Goal: Task Accomplishment & Management: Complete application form

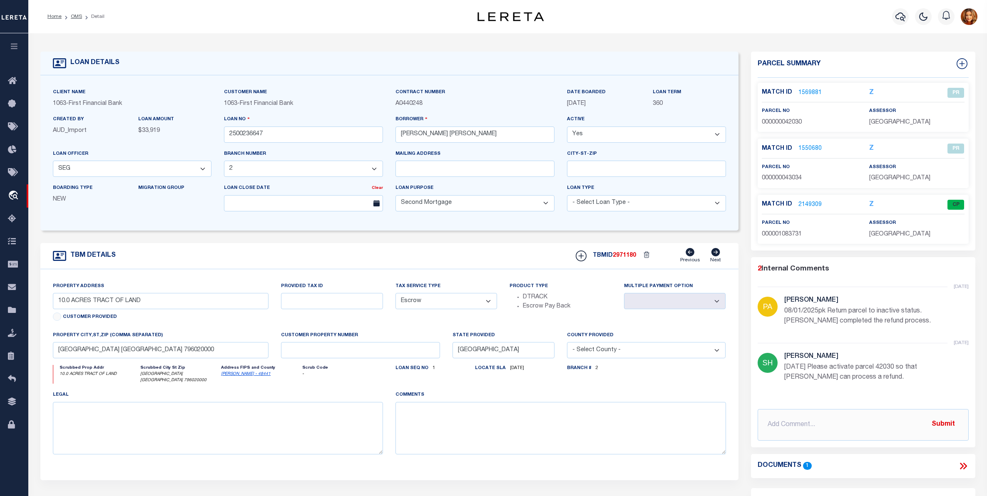
select select "200"
select select "888"
select select "490"
select select "100"
select select "Escrow"
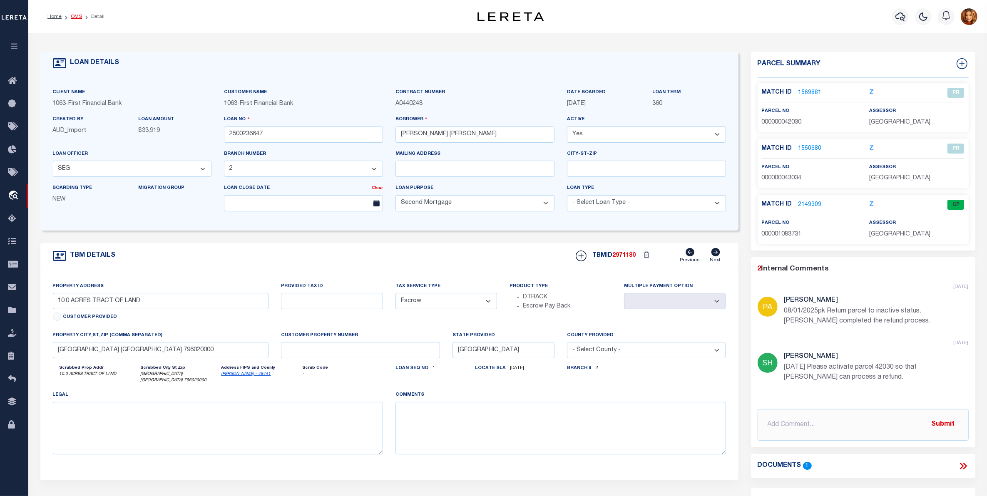
click at [75, 18] on link "OMS" at bounding box center [76, 16] width 11 height 5
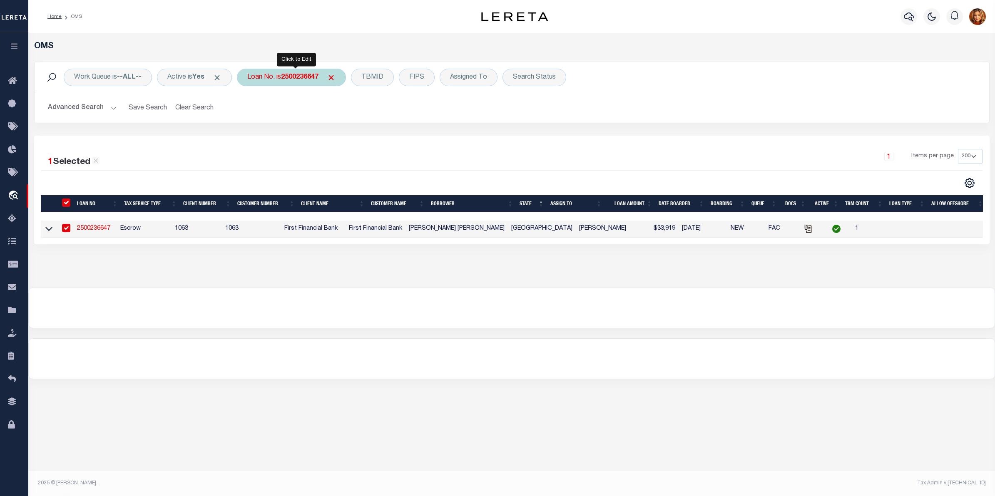
click at [293, 76] on b "2500236647" at bounding box center [299, 77] width 37 height 7
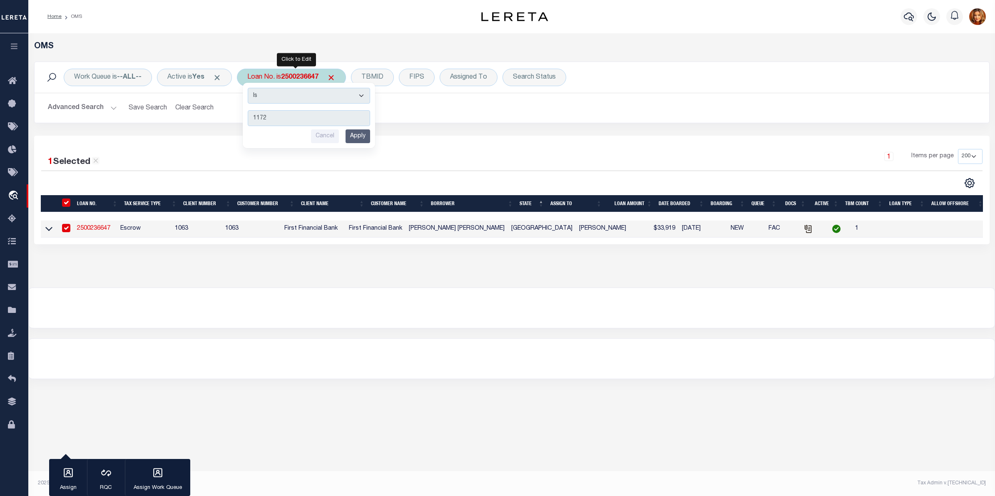
type input "11727"
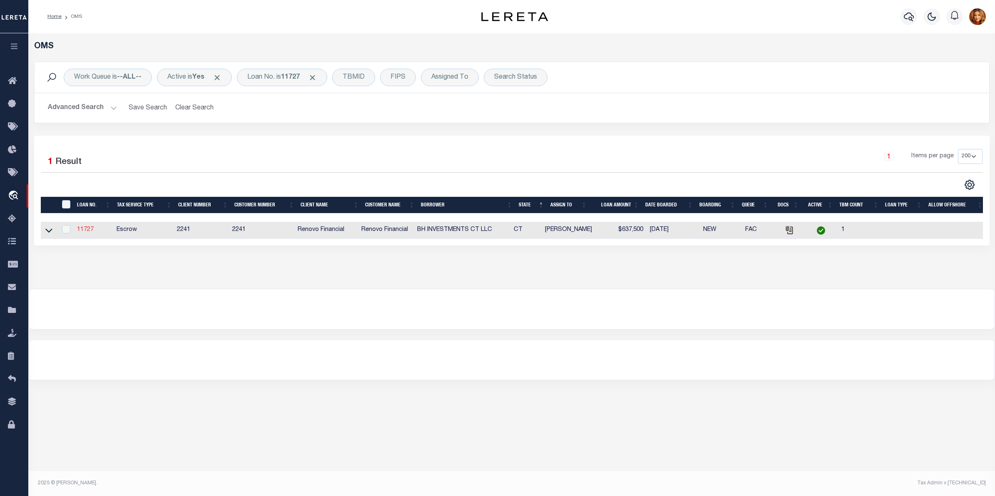
click at [84, 233] on link "11727" at bounding box center [85, 230] width 17 height 6
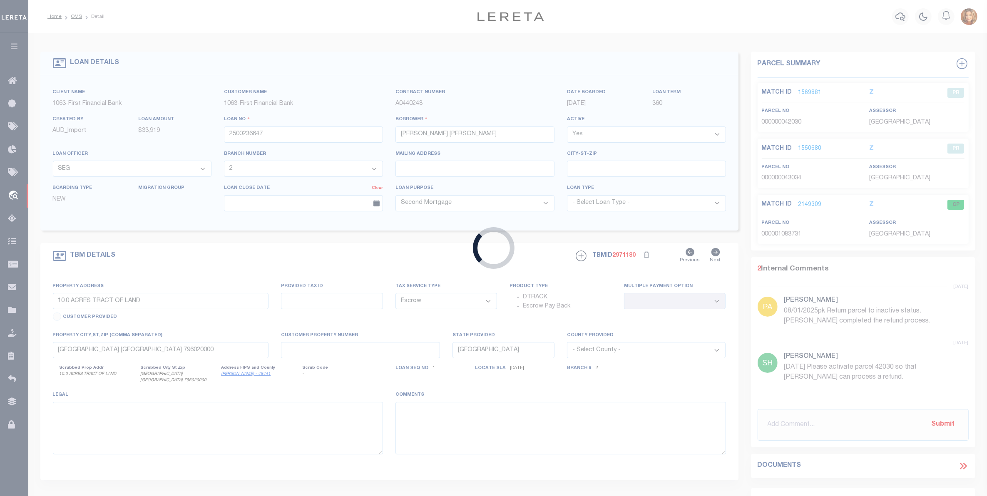
type input "11727"
type input "BH INVESTMENTS CT LLC"
select select
type input "[STREET_ADDRESS][PERSON_NAME]"
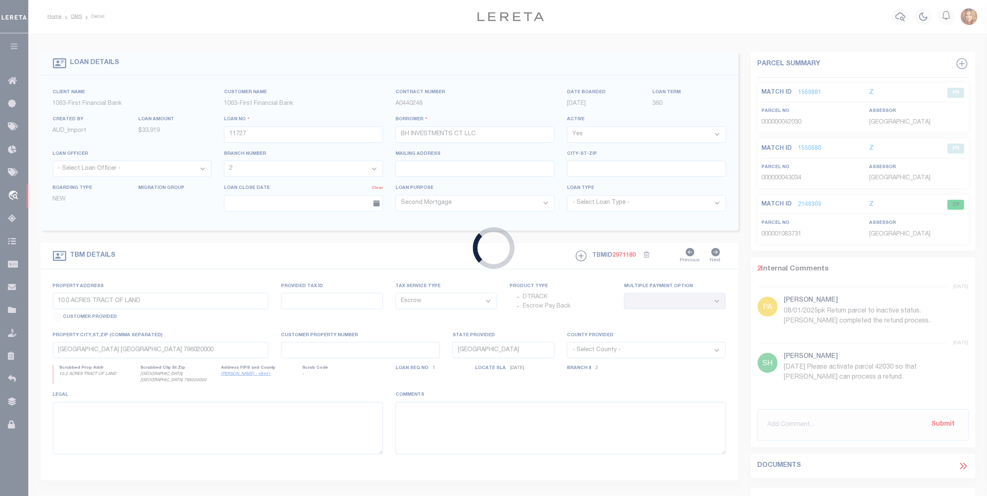
type input "[GEOGRAPHIC_DATA]"
select select "10"
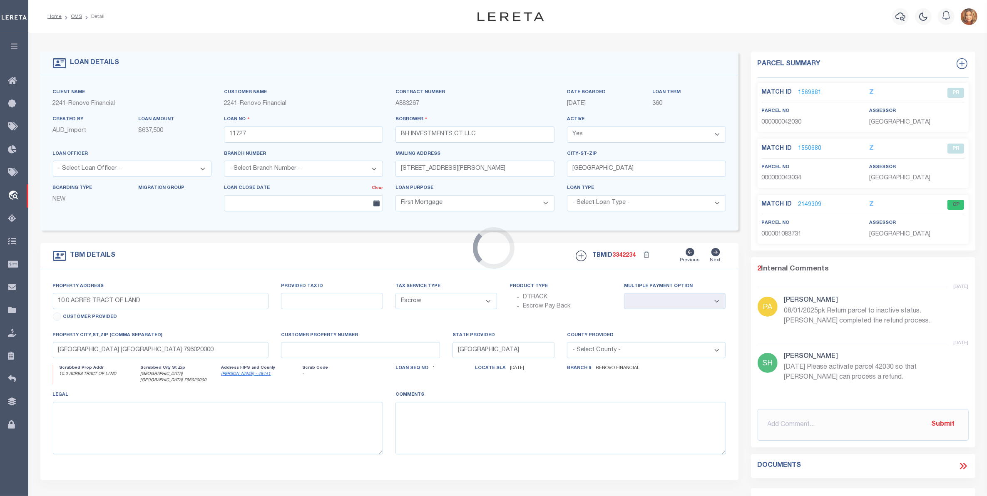
select select "25066"
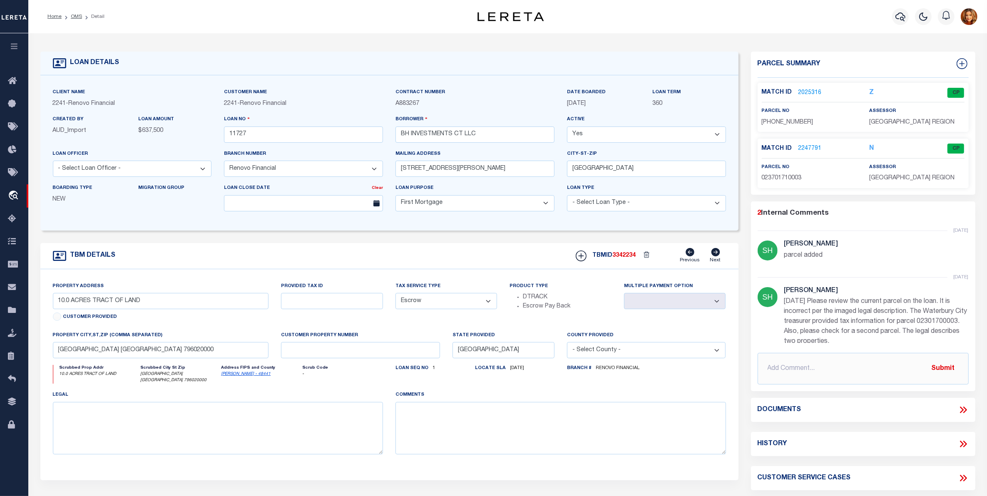
type input "[STREET_ADDRESS]"
type input "[GEOGRAPHIC_DATA], CT 06704"
type input "a0kUS000001WTeD"
type input "CT"
select select
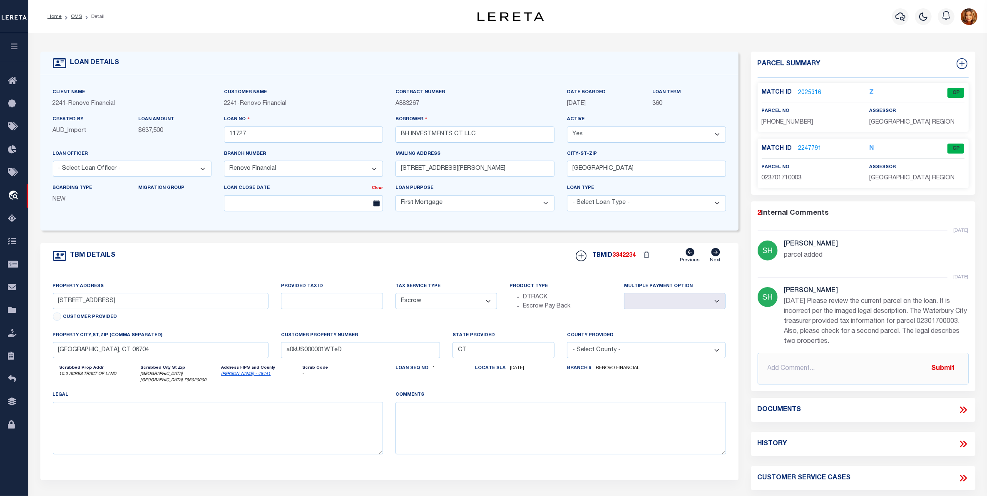
type textarea "LEGAL REQUIRED"
select select
click at [964, 406] on icon at bounding box center [963, 410] width 11 height 11
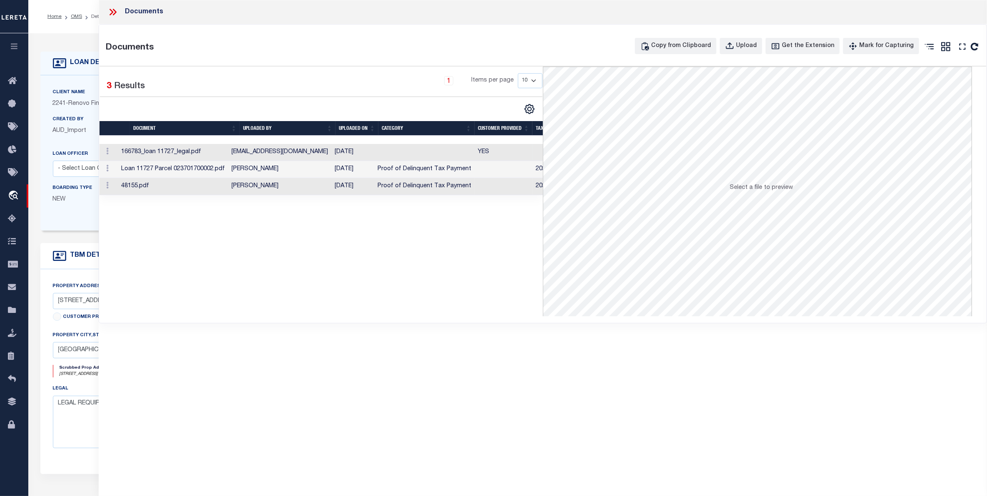
click at [328, 154] on td "[EMAIL_ADDRESS][DOMAIN_NAME]" at bounding box center [279, 152] width 103 height 17
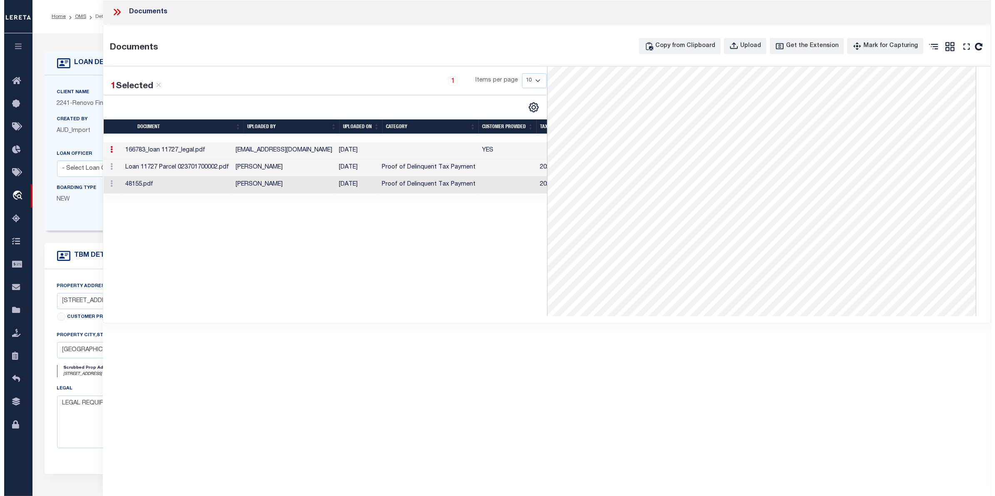
scroll to position [87, 0]
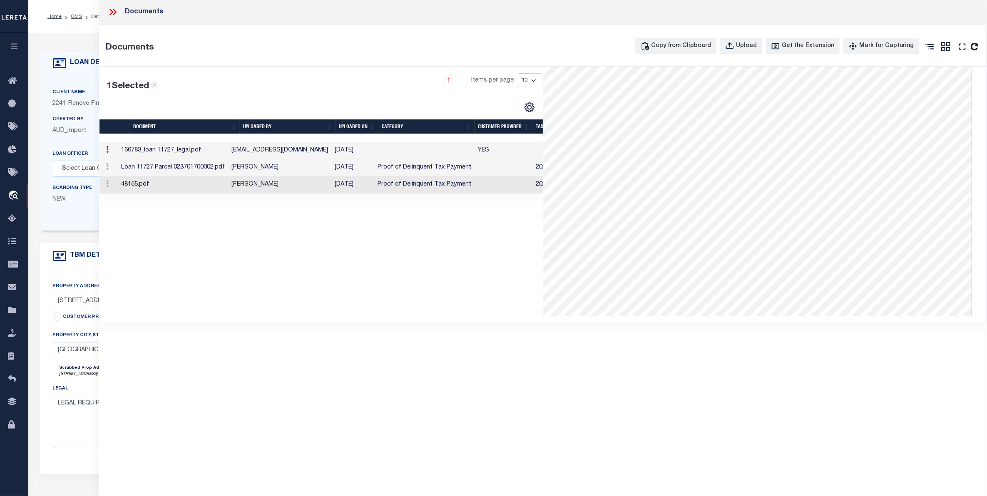
click at [109, 10] on icon at bounding box center [112, 12] width 11 height 11
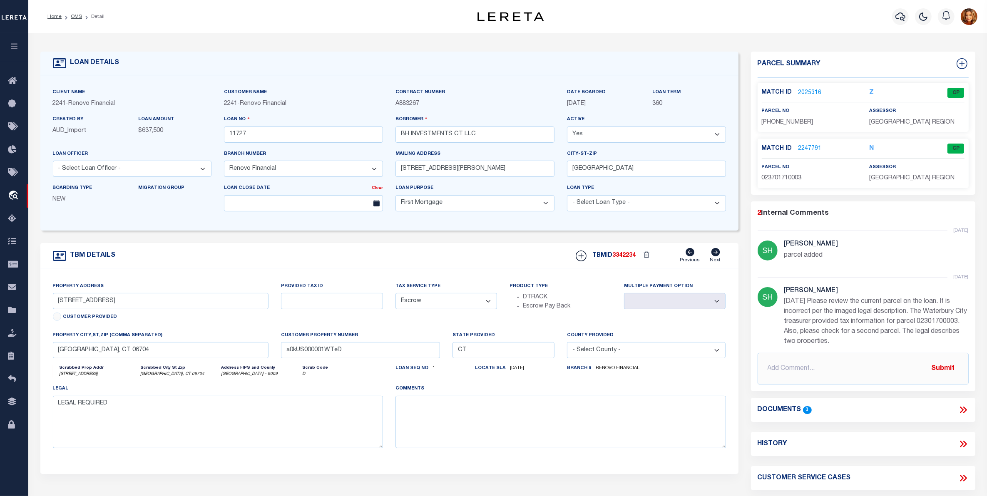
click at [799, 93] on link "2025316" at bounding box center [810, 93] width 23 height 9
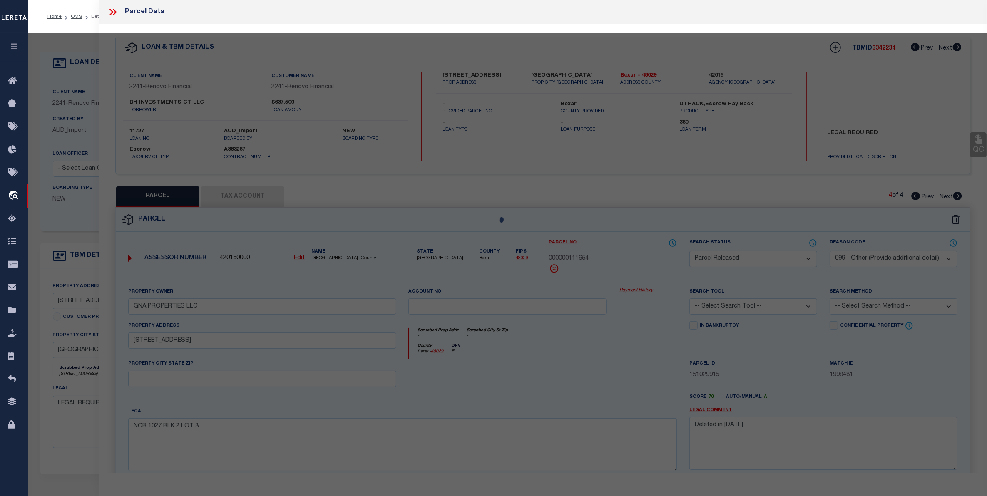
select select "AS"
select select
checkbox input "false"
select select "CP"
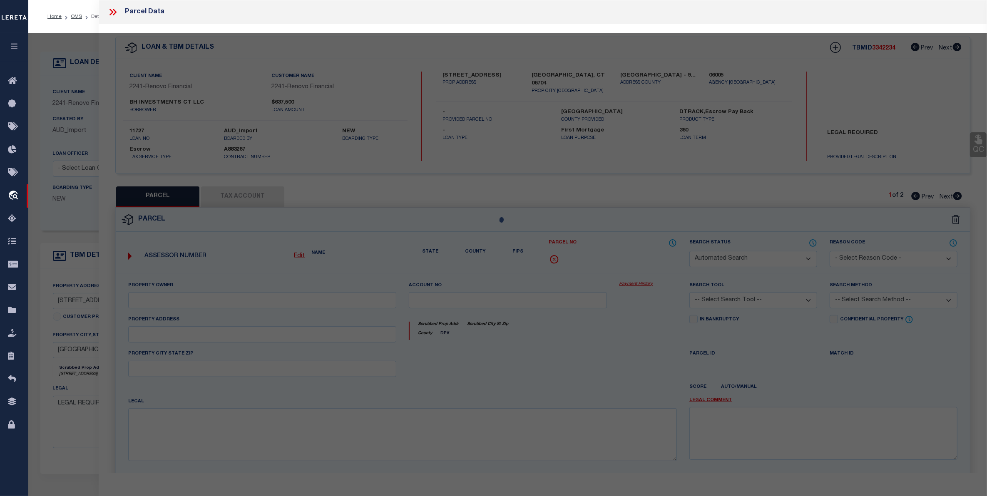
type input "[PERSON_NAME] & [PERSON_NAME] SURV"
select select
type input "[STREET_ADDRESS]"
checkbox input "false"
type input "CT"
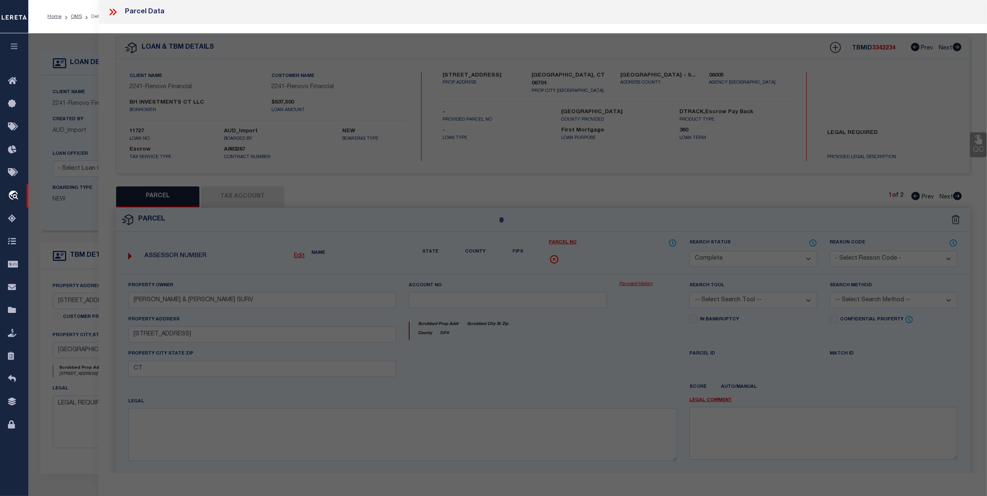
type textarea "0.0900"
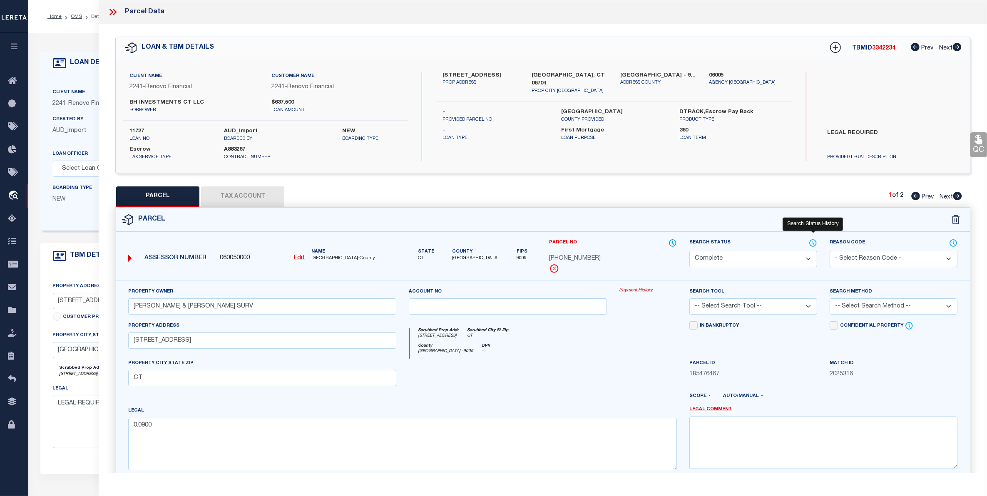
click at [814, 244] on icon at bounding box center [813, 243] width 8 height 9
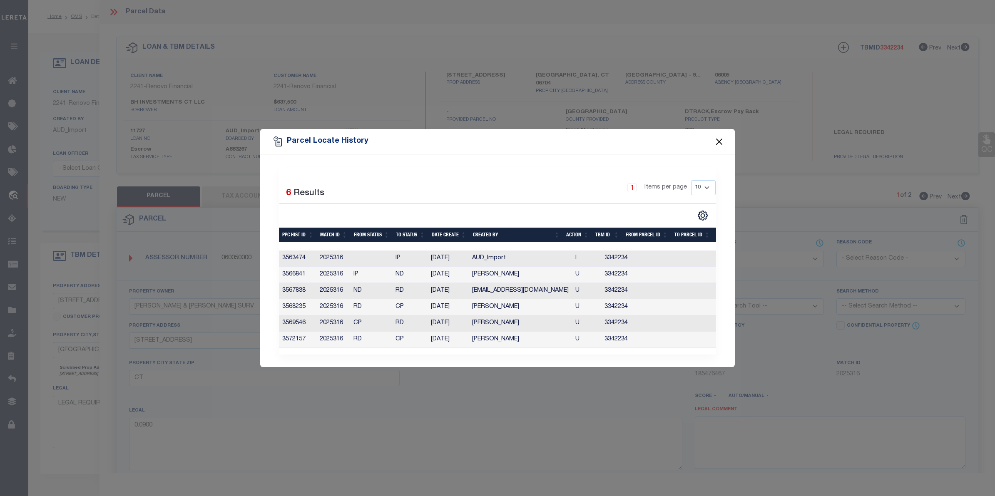
click at [714, 142] on button "Close" at bounding box center [719, 141] width 11 height 11
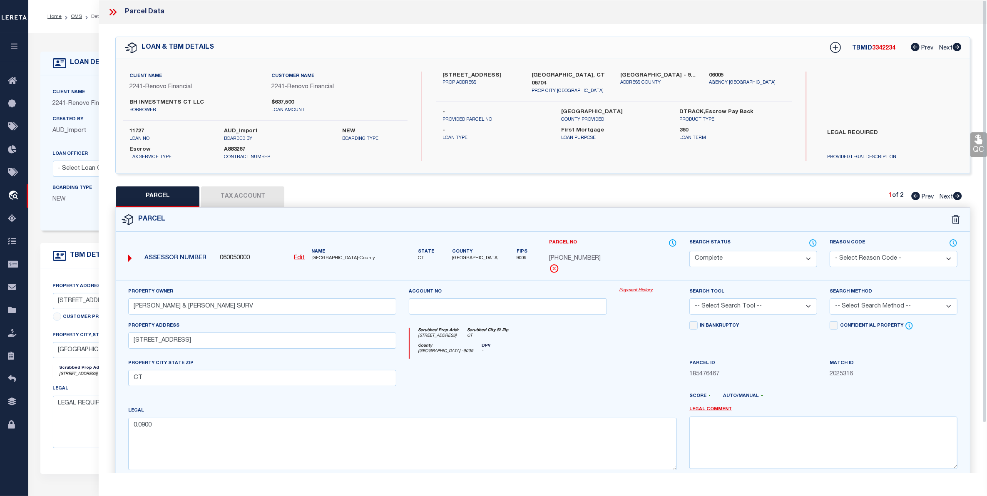
drag, startPoint x: 111, startPoint y: 11, endPoint x: 98, endPoint y: 12, distance: 12.5
click at [108, 11] on icon at bounding box center [112, 12] width 11 height 11
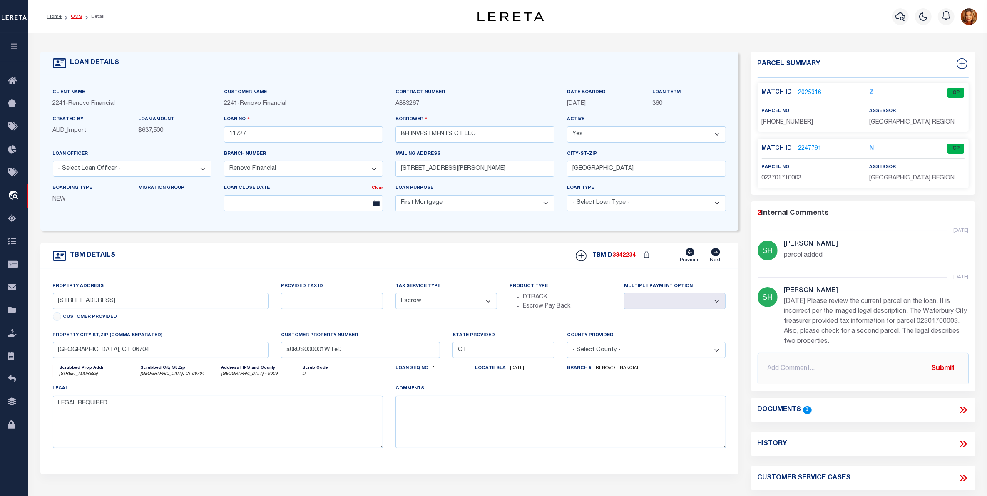
click at [78, 14] on link "OMS" at bounding box center [76, 16] width 11 height 5
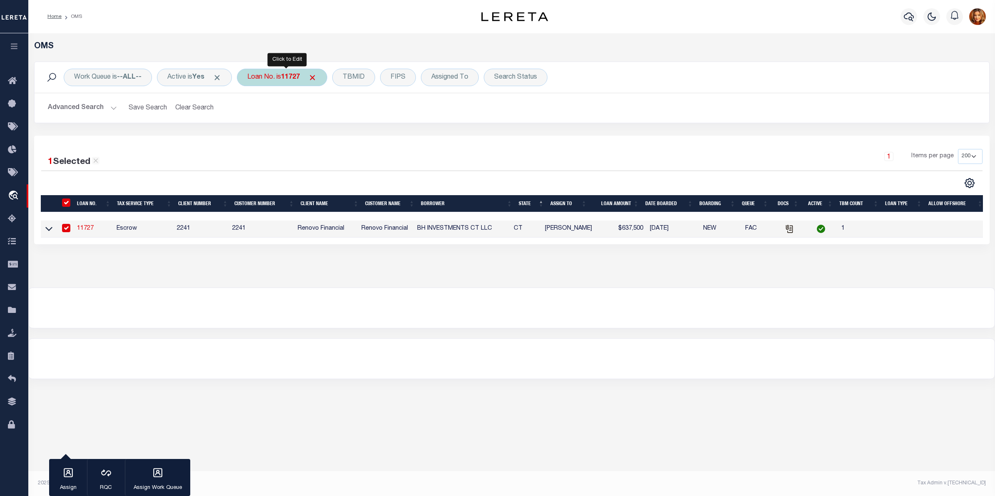
click at [298, 80] on b "11727" at bounding box center [290, 77] width 19 height 7
type input "331559"
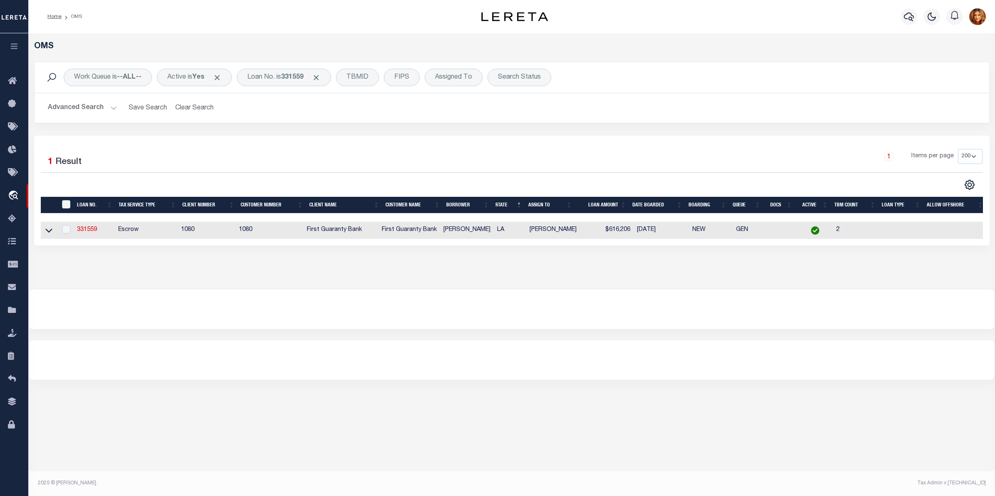
click at [50, 225] on td at bounding box center [49, 230] width 16 height 17
checkbox input "true"
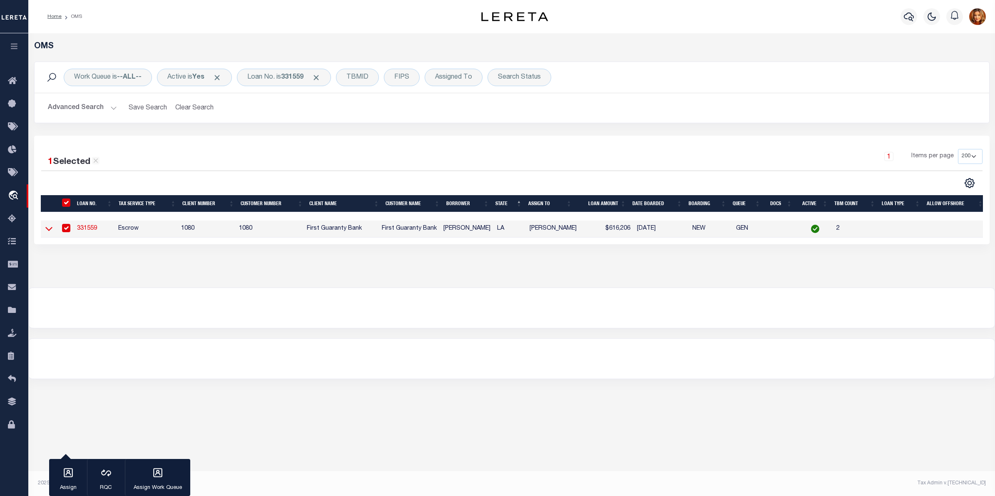
click at [46, 231] on icon at bounding box center [48, 228] width 7 height 9
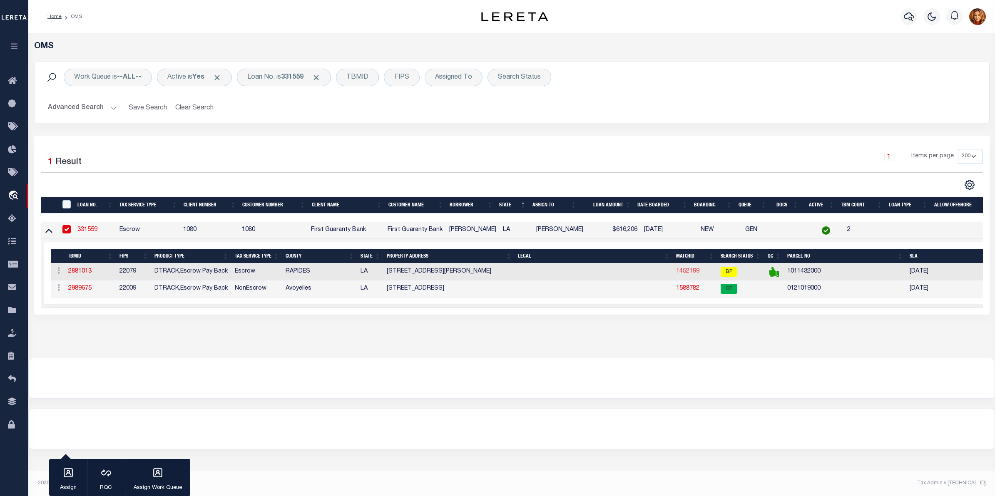
click at [685, 273] on link "1452199" at bounding box center [687, 272] width 23 height 6
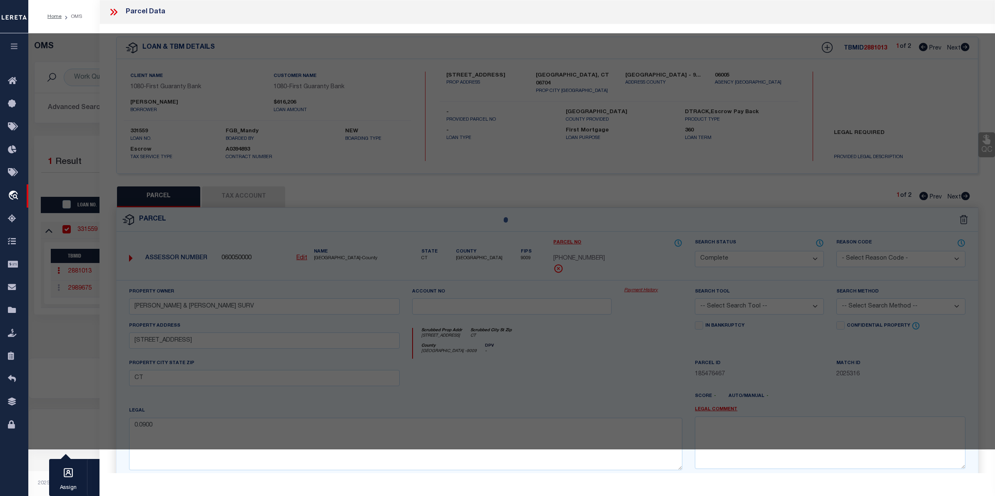
select select "AS"
checkbox input "false"
select select "BP"
type input "[PERSON_NAME] [PERSON_NAME]"
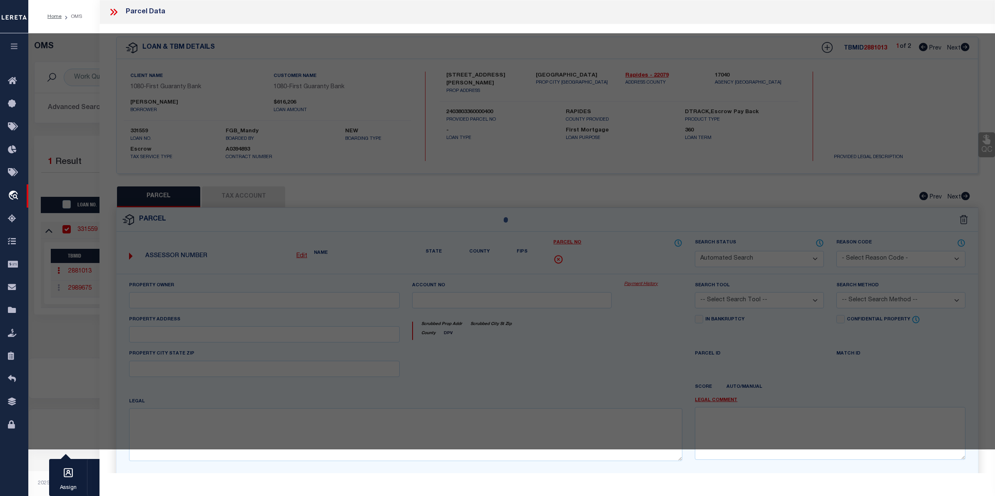
select select "AGW"
select select "ADD"
type input "[STREET_ADDRESS][PERSON_NAME]"
type input "[GEOGRAPHIC_DATA]"
type textarea "LOT 6, GARDEN SUBD. ---(CB 931-282)(CB 2030-978 [PERSON_NAME]) (CB [PHONE_NUMBE…"
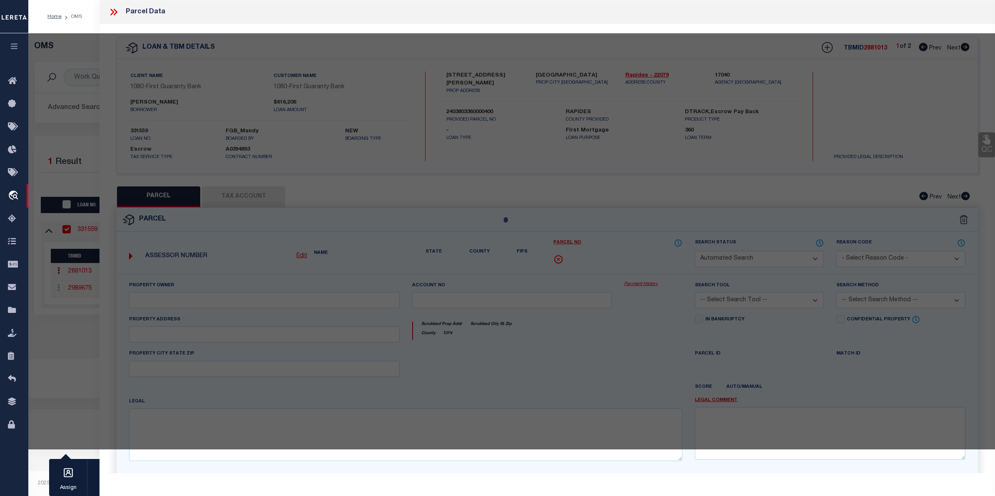
type textarea "updated Assessment/Tax ID to 1011432000"
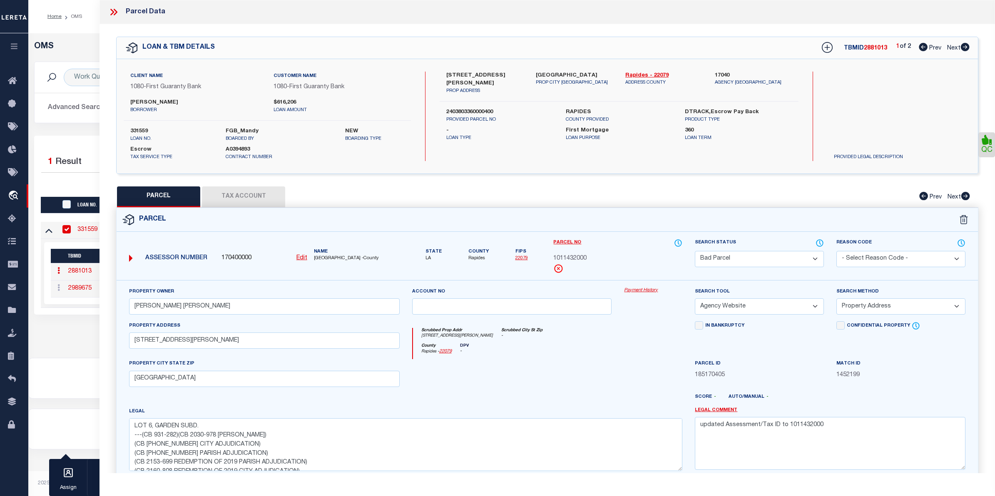
click at [254, 196] on button "Tax Account" at bounding box center [243, 197] width 83 height 21
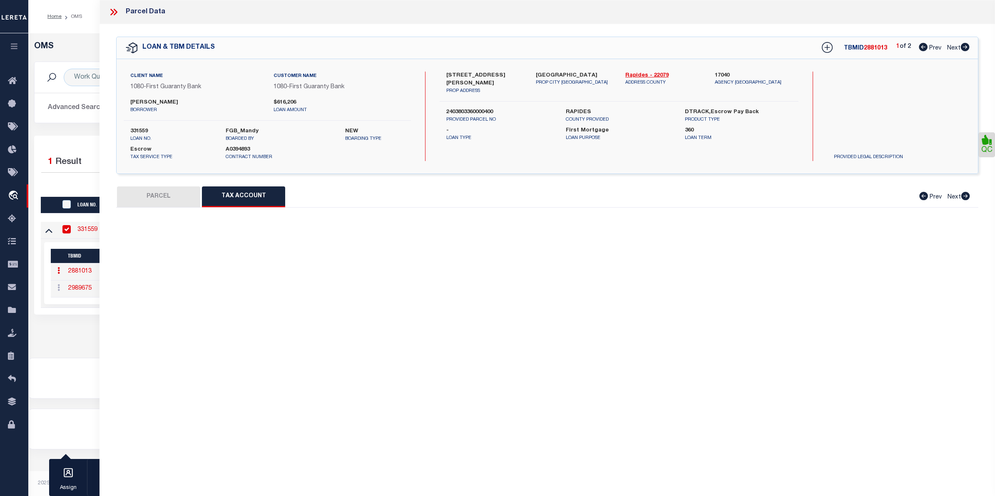
select select "100"
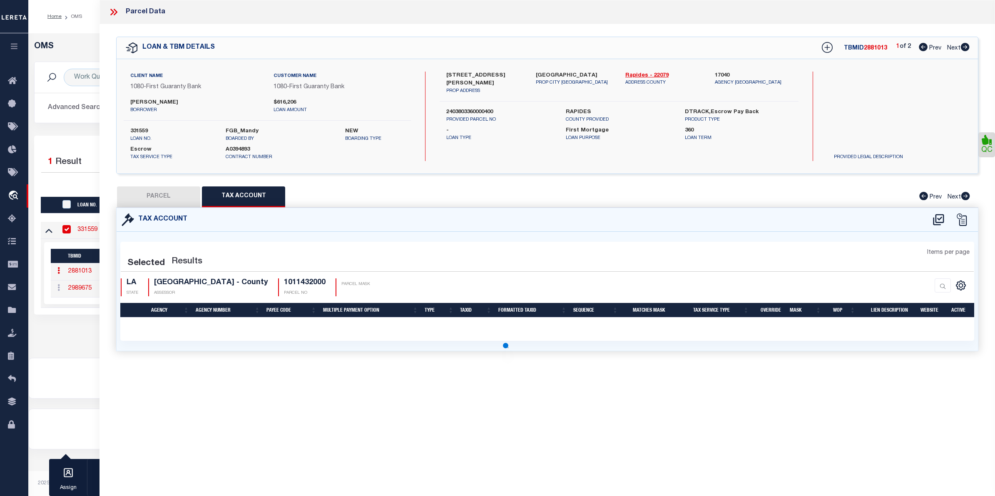
select select "100"
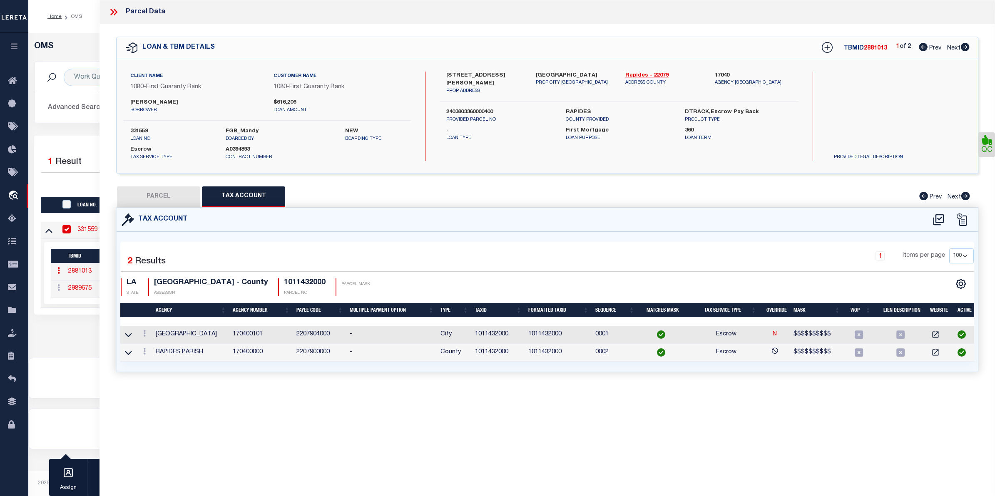
click at [167, 190] on button "PARCEL" at bounding box center [158, 197] width 83 height 21
select select "AS"
select select
checkbox input "false"
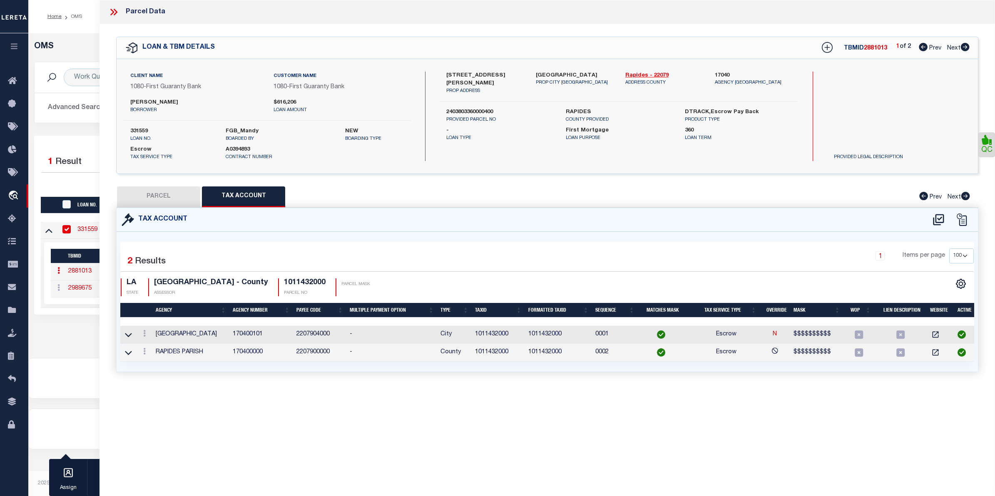
checkbox input "false"
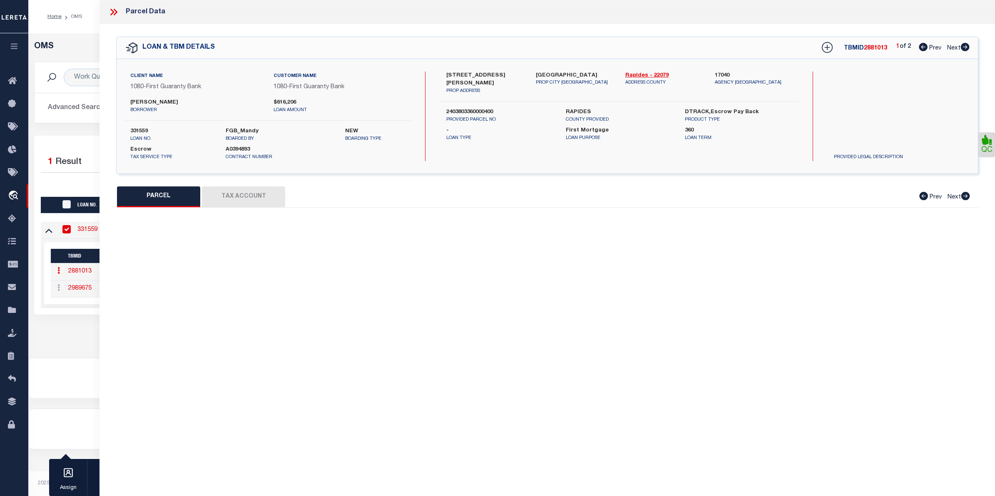
select select "BP"
type input "[PERSON_NAME] [PERSON_NAME]"
select select "AGW"
select select "ADD"
type input "[STREET_ADDRESS][PERSON_NAME]"
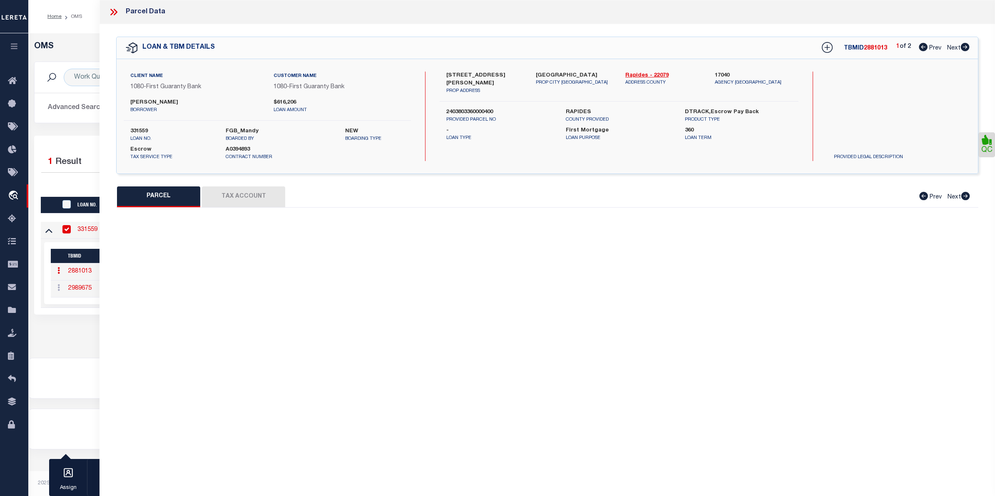
type input "[GEOGRAPHIC_DATA]"
type textarea "LOT 6, GARDEN SUBD. ---(CB 931-282)(CB 2030-978 [PERSON_NAME]) (CB [PHONE_NUMBE…"
type textarea "updated Assessment/Tax ID to 1011432000"
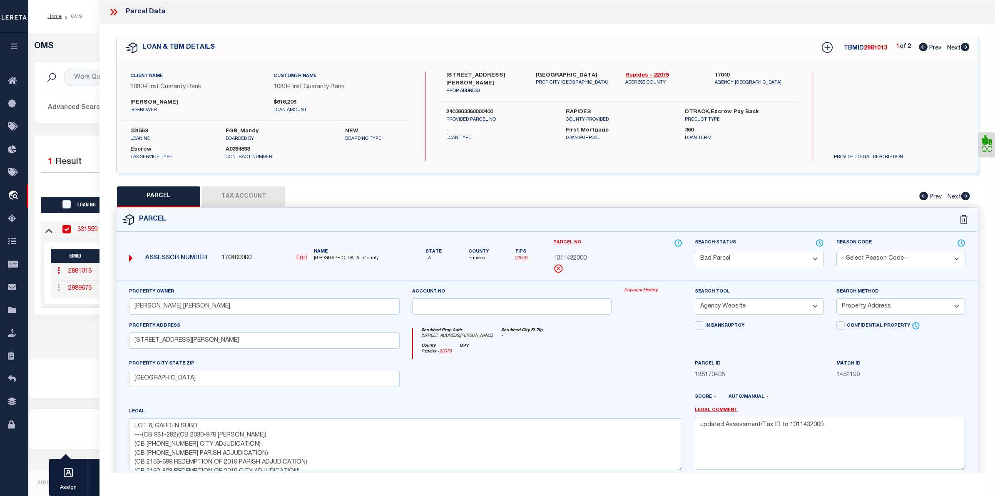
click at [239, 198] on button "Tax Account" at bounding box center [243, 197] width 83 height 21
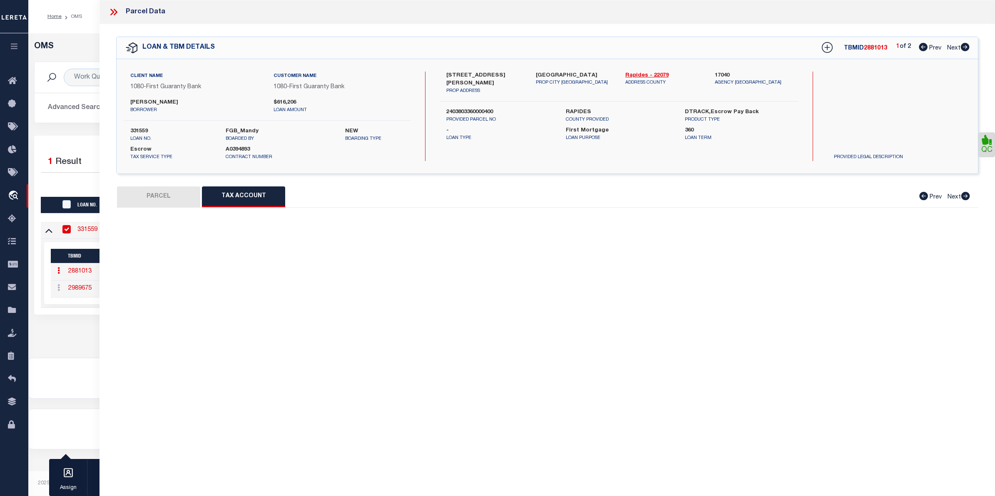
select select "100"
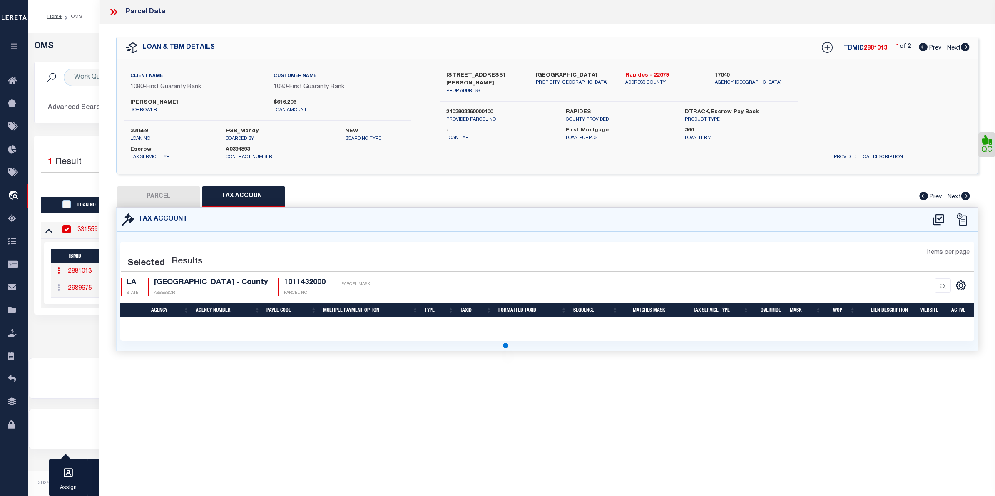
select select "100"
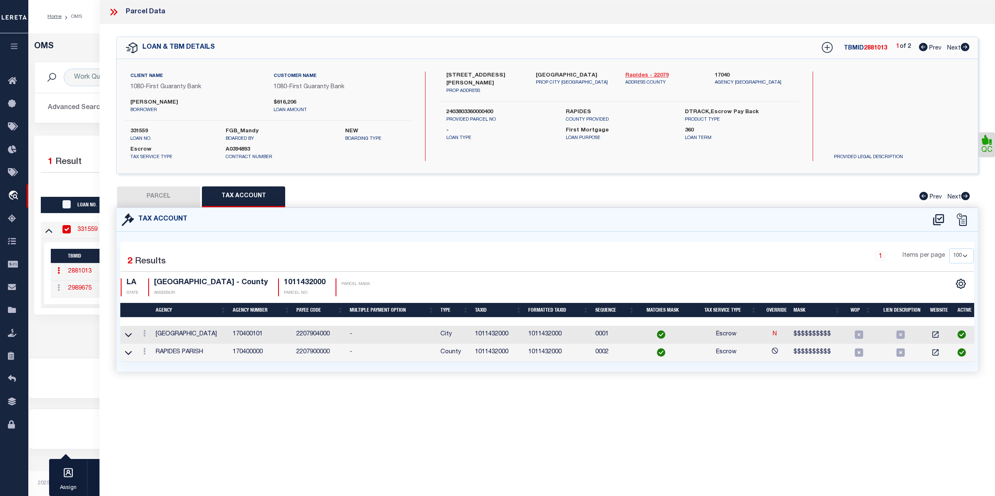
click at [640, 75] on link "Rapides - 22079" at bounding box center [663, 76] width 77 height 8
